Goal: Navigation & Orientation: Go to known website

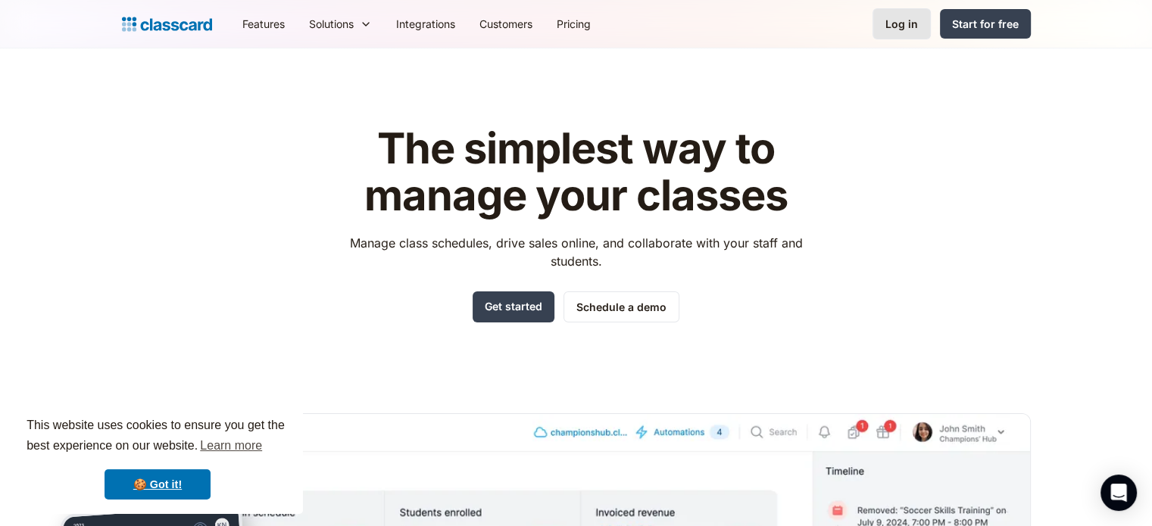
click at [887, 28] on link "Log in" at bounding box center [901, 23] width 58 height 31
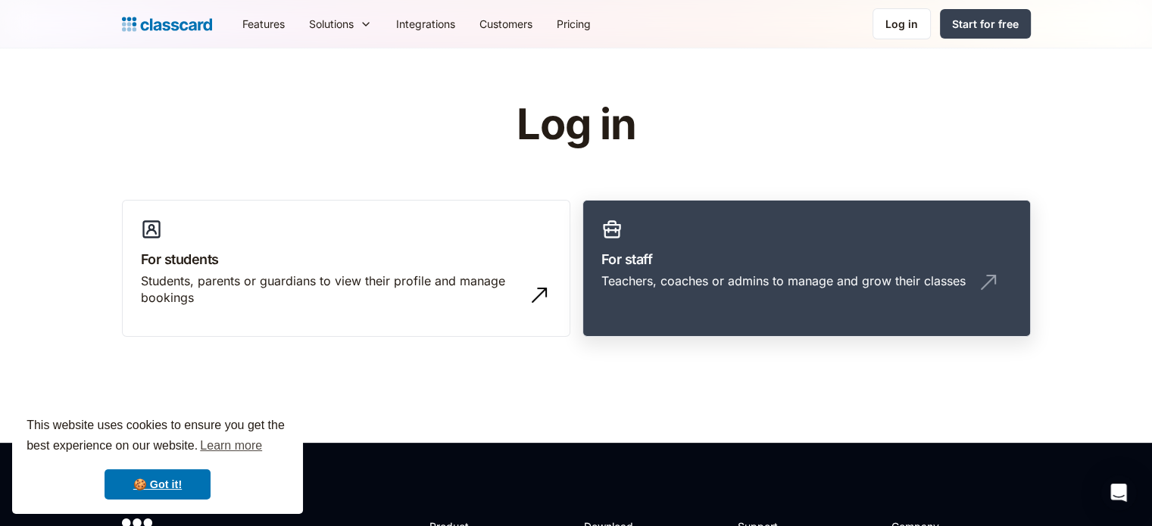
click at [679, 269] on link "For staff Teachers, coaches or admins to manage and grow their classes" at bounding box center [806, 269] width 448 height 138
